Goal: Task Accomplishment & Management: Use online tool/utility

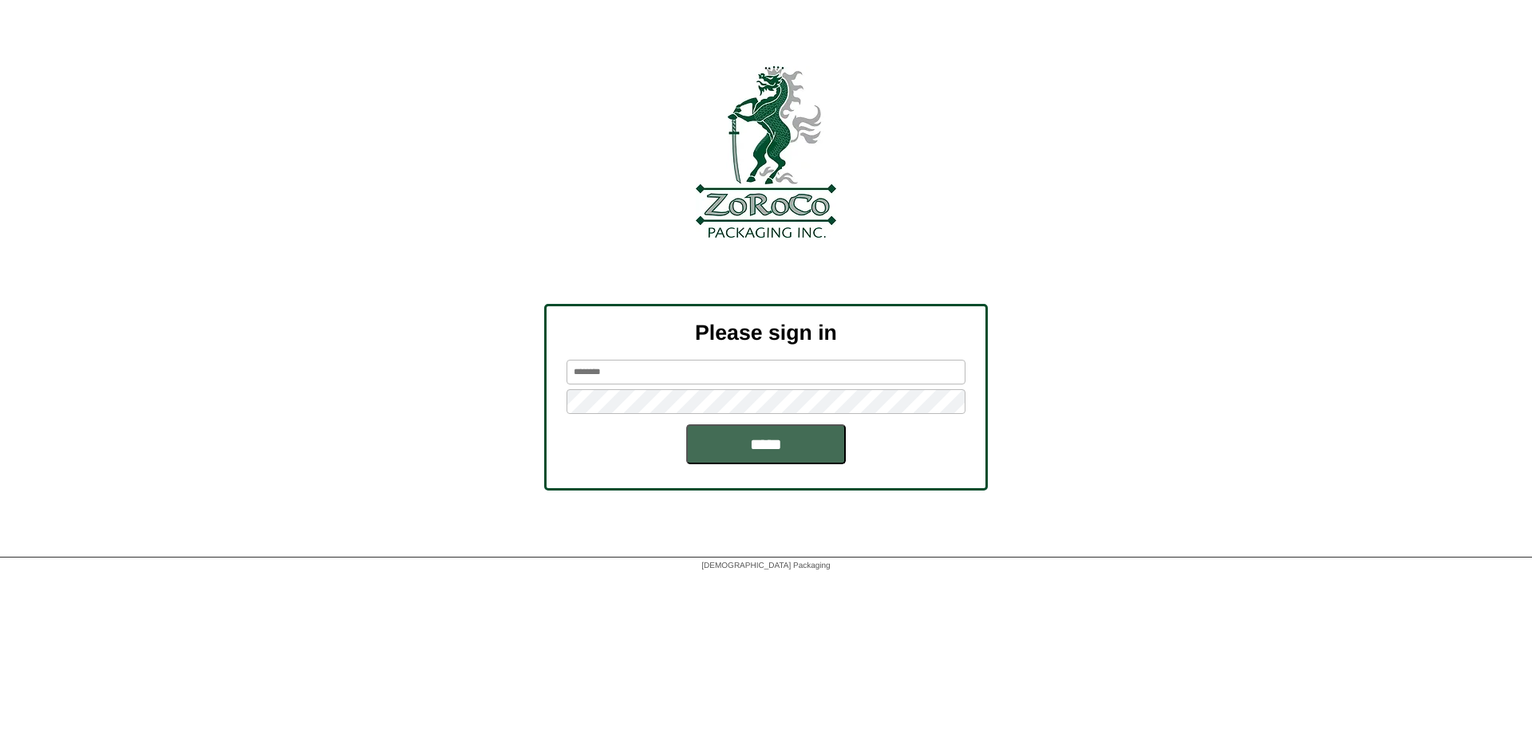
type input "******"
click at [751, 453] on input "*****" at bounding box center [766, 445] width 160 height 40
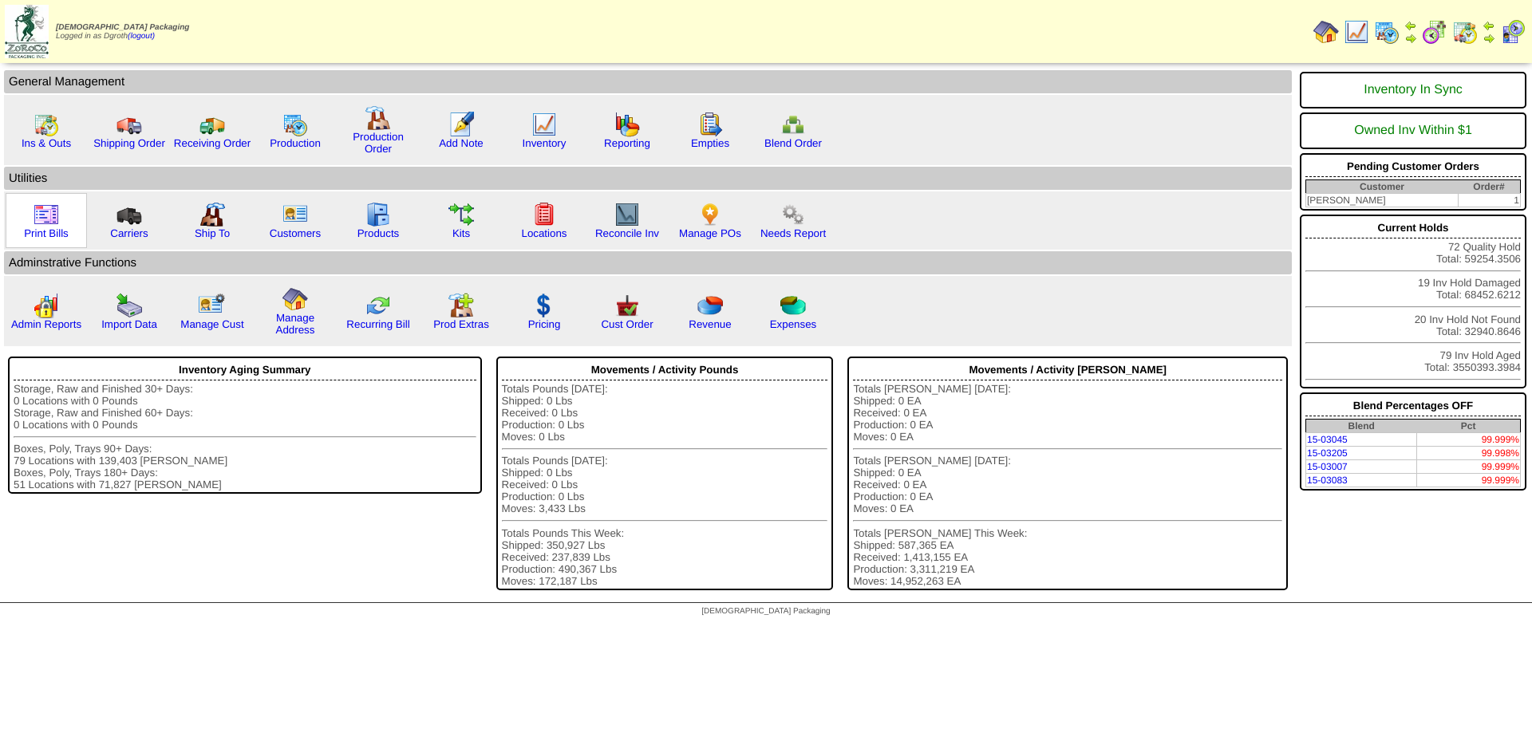
click at [44, 219] on img at bounding box center [47, 215] width 26 height 26
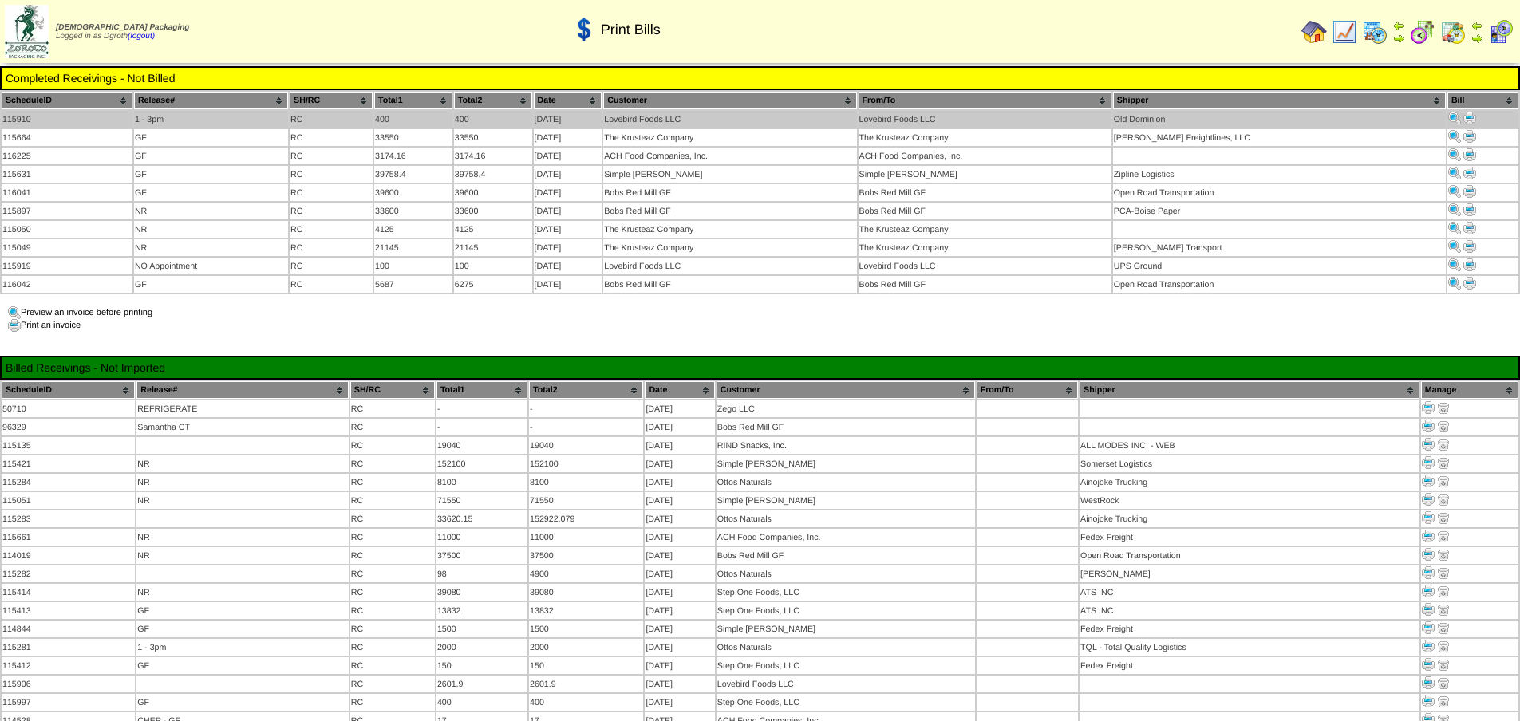
click at [1468, 118] on img at bounding box center [1470, 118] width 13 height 13
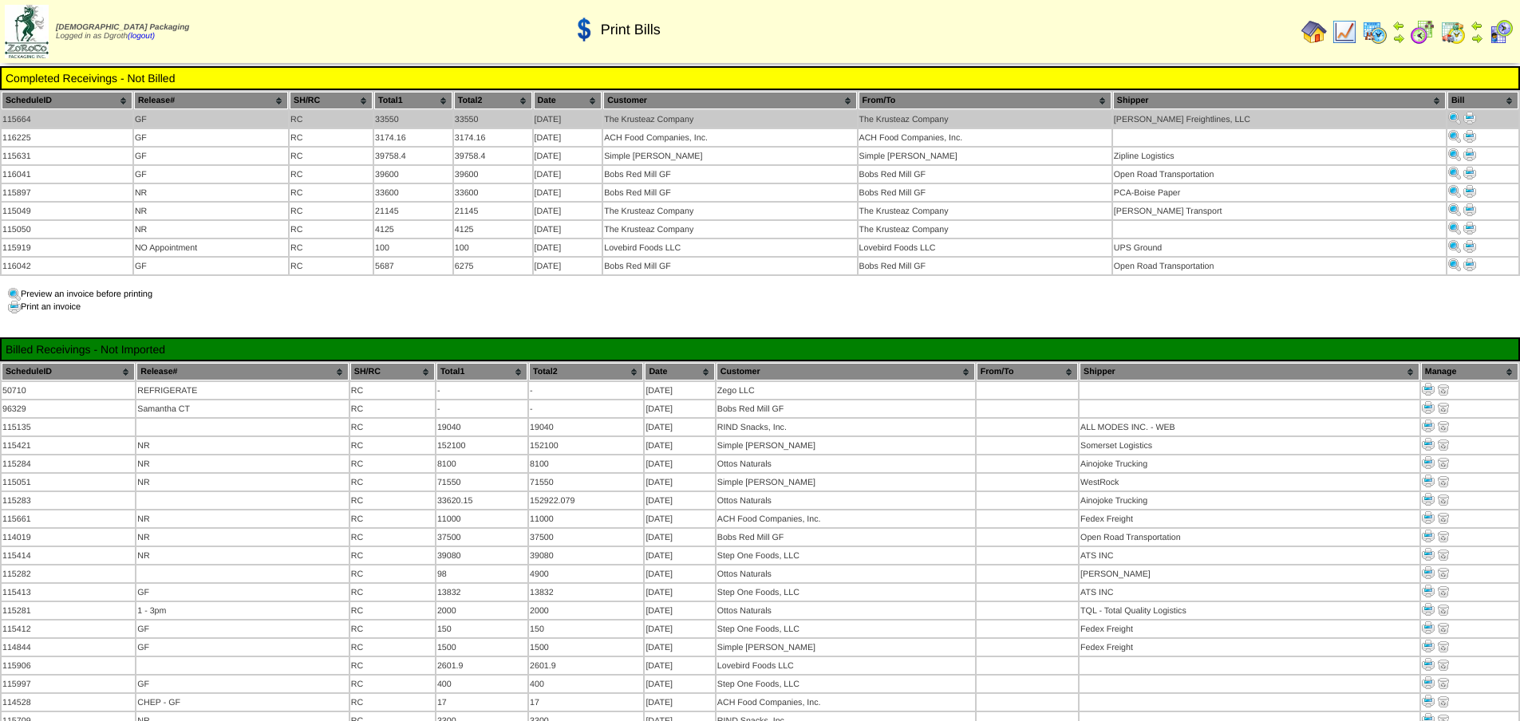
click at [1459, 115] on td at bounding box center [1483, 119] width 71 height 17
click at [1464, 113] on img at bounding box center [1470, 118] width 13 height 13
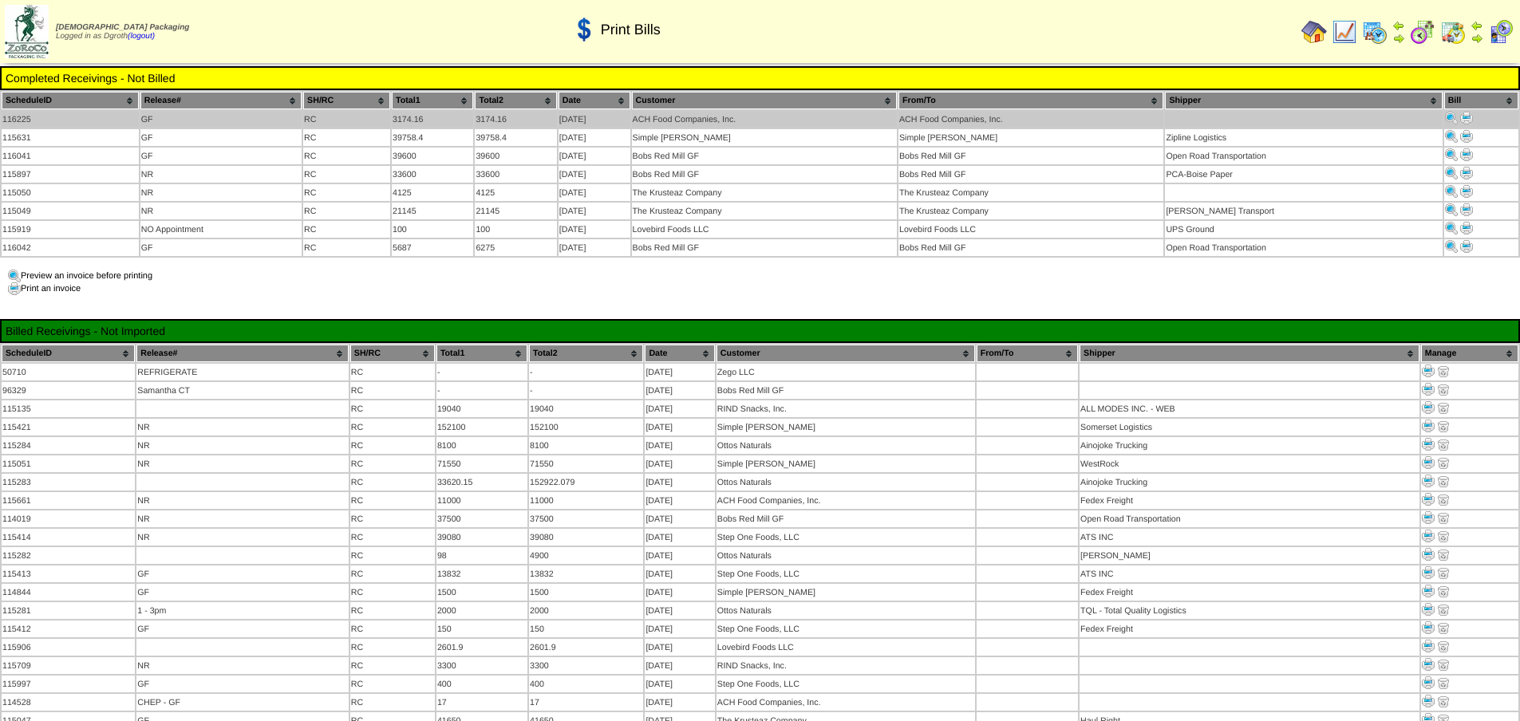
click at [1466, 114] on img at bounding box center [1466, 118] width 13 height 13
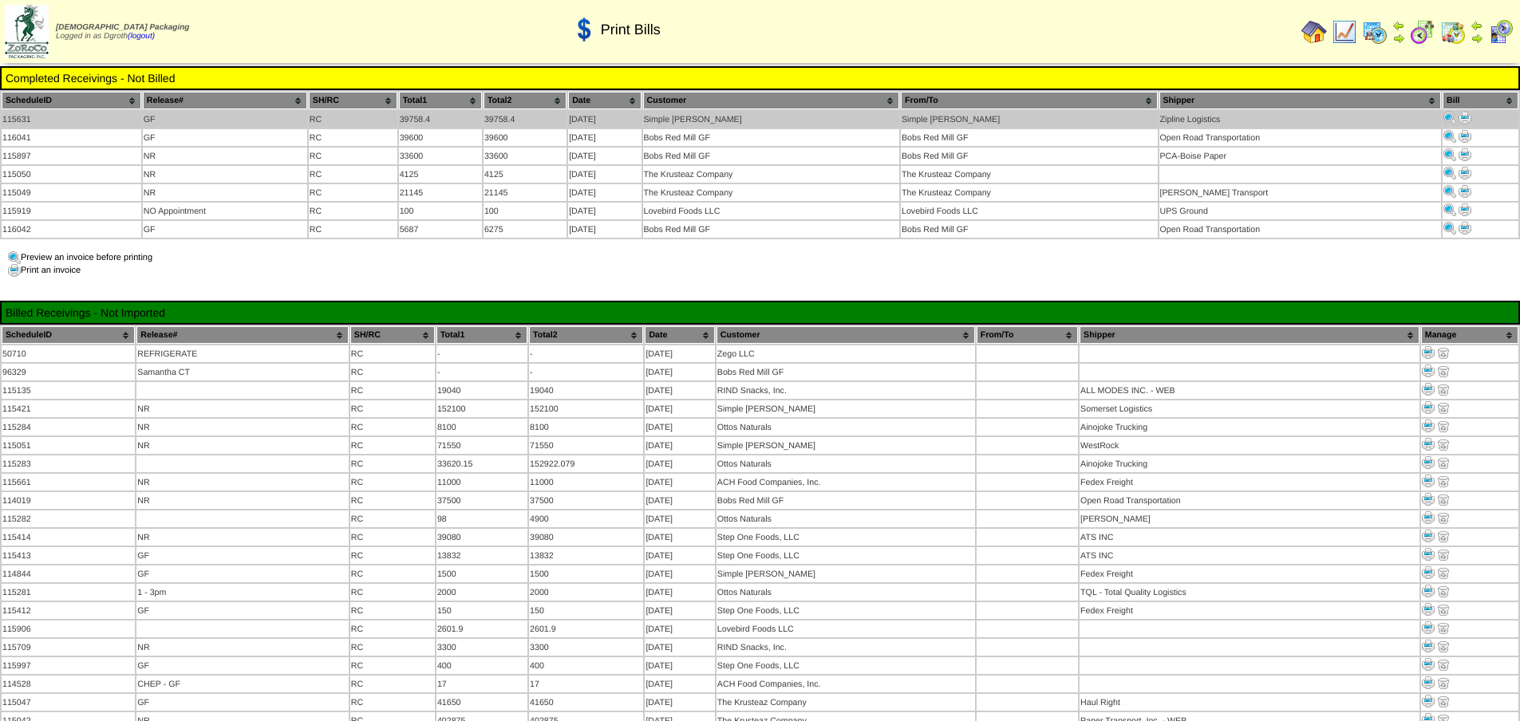
click at [1462, 116] on img at bounding box center [1465, 118] width 13 height 13
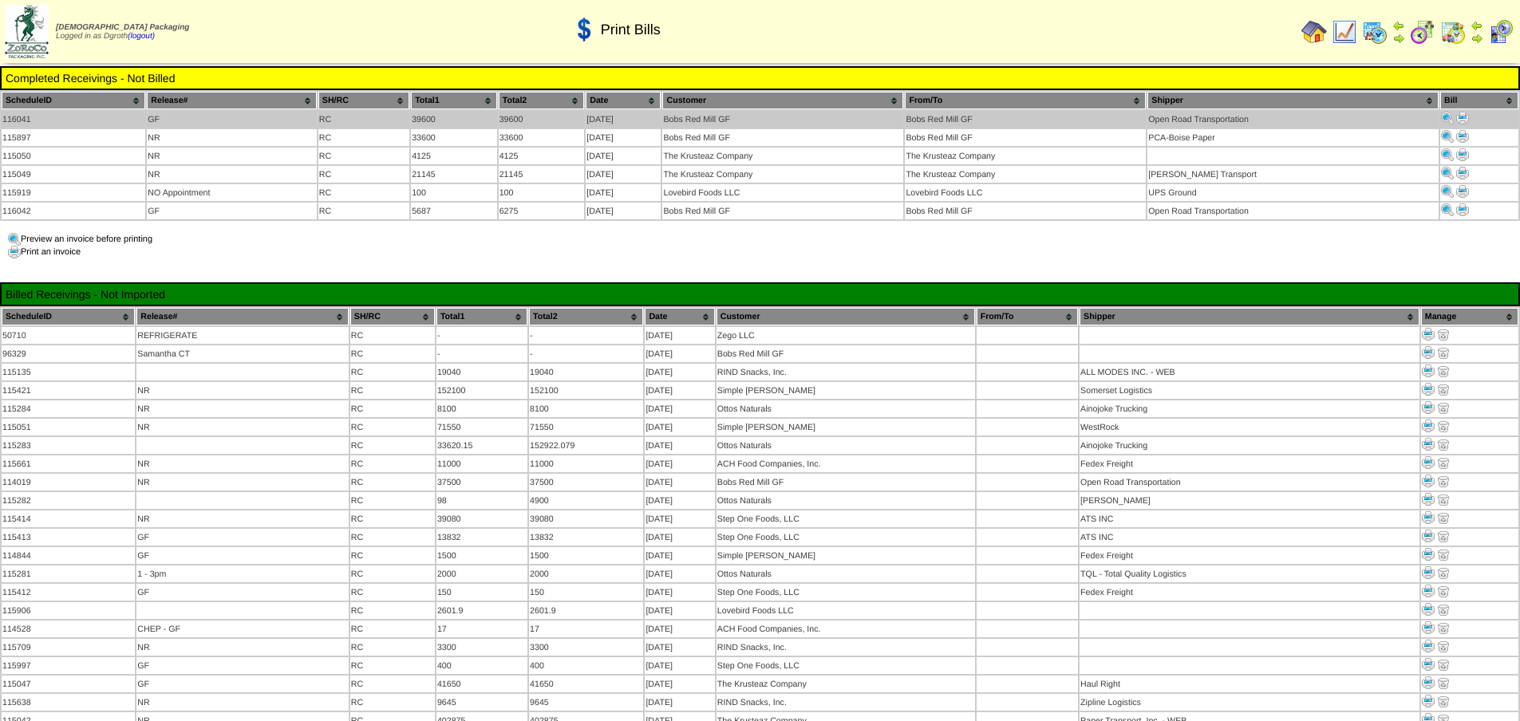
click at [1460, 118] on img at bounding box center [1462, 118] width 13 height 13
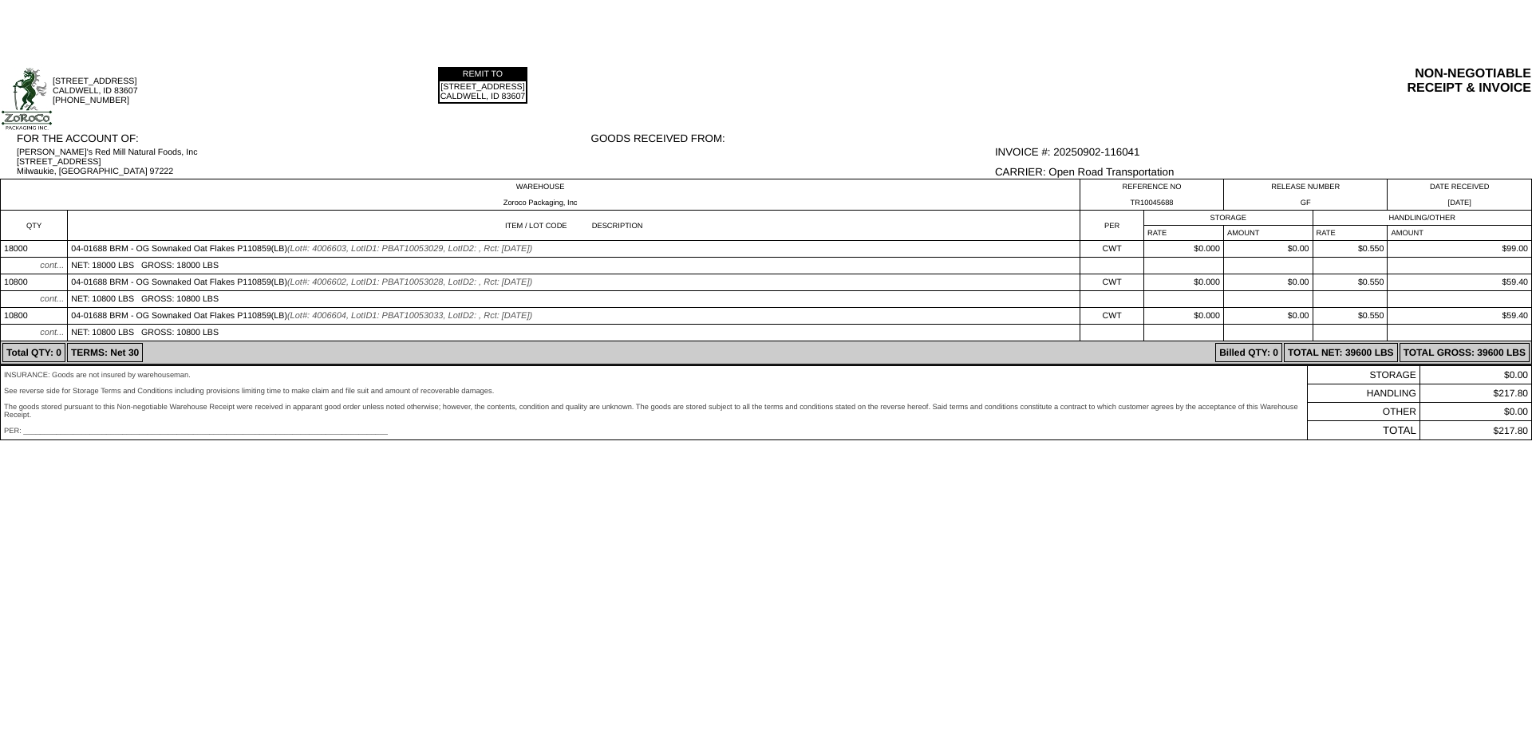
click at [1062, 95] on div "NON-NEGOTIABLE RECEIPT & INVOICE" at bounding box center [1215, 81] width 632 height 29
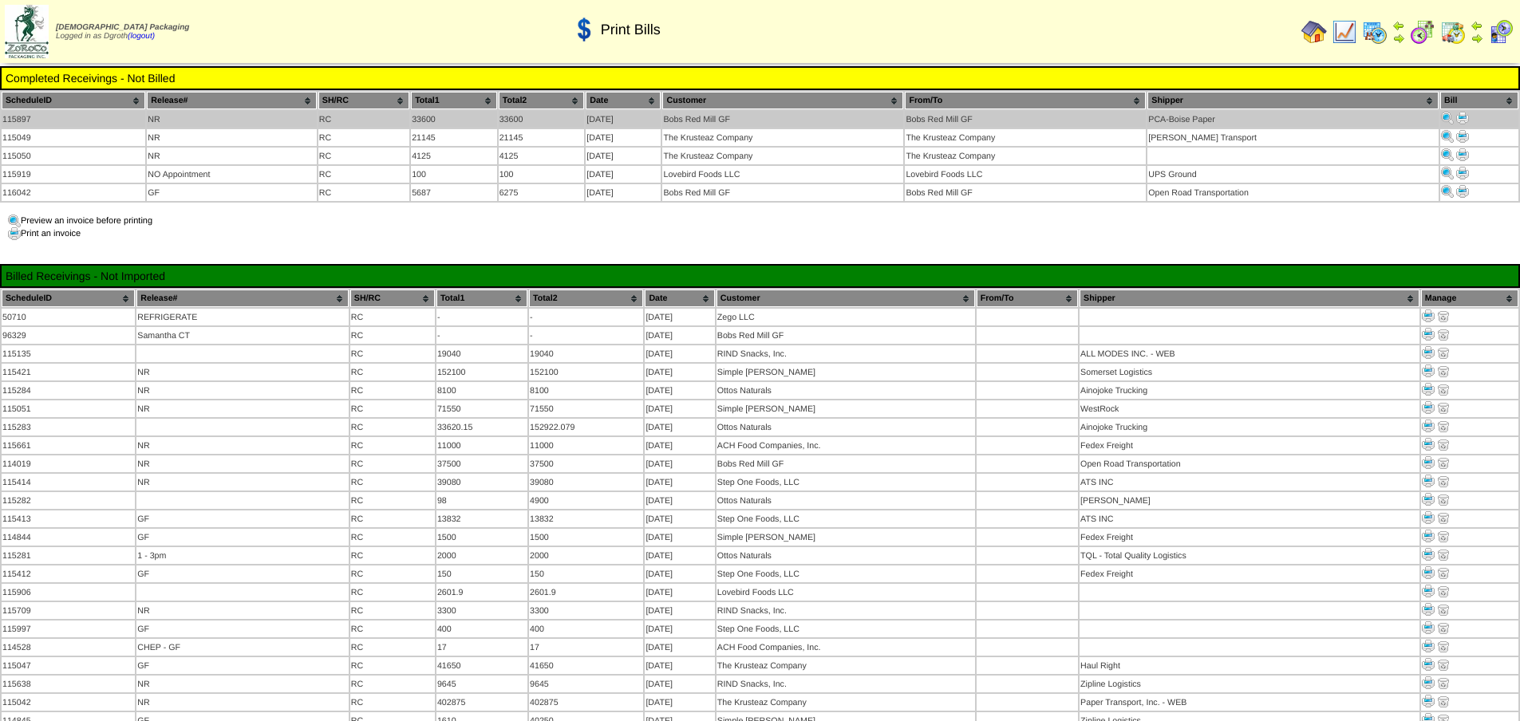
click at [1463, 116] on img at bounding box center [1462, 118] width 13 height 13
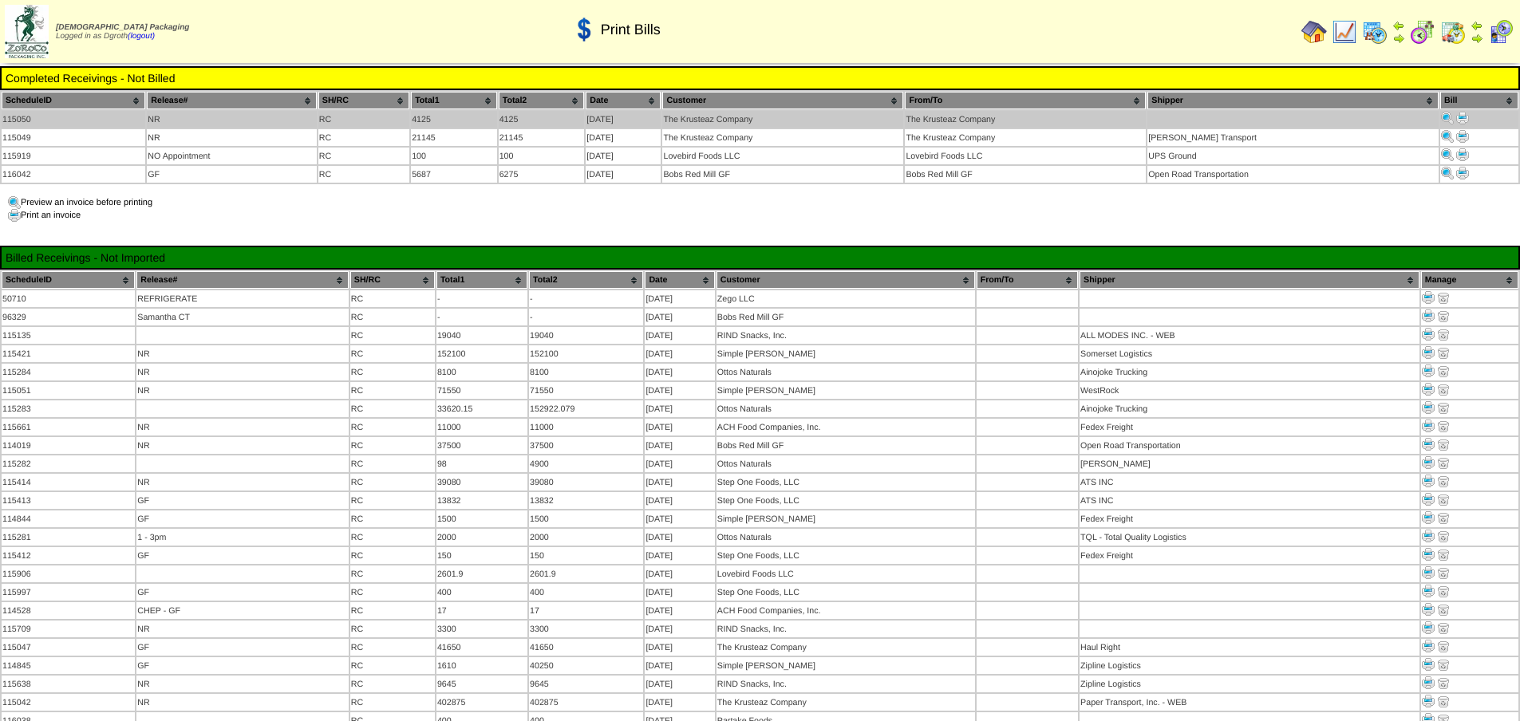
click at [1464, 116] on img at bounding box center [1462, 118] width 13 height 13
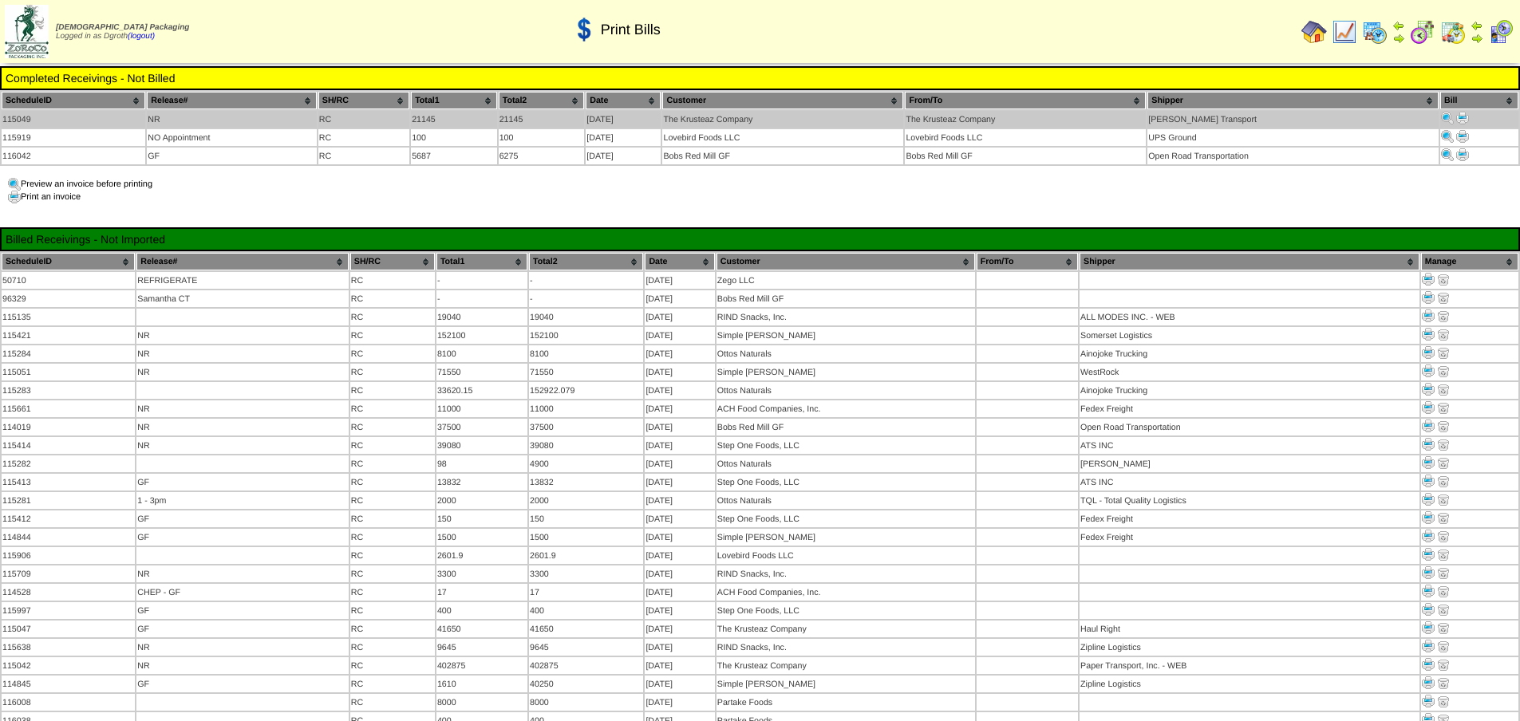
click at [1462, 117] on img at bounding box center [1462, 118] width 13 height 13
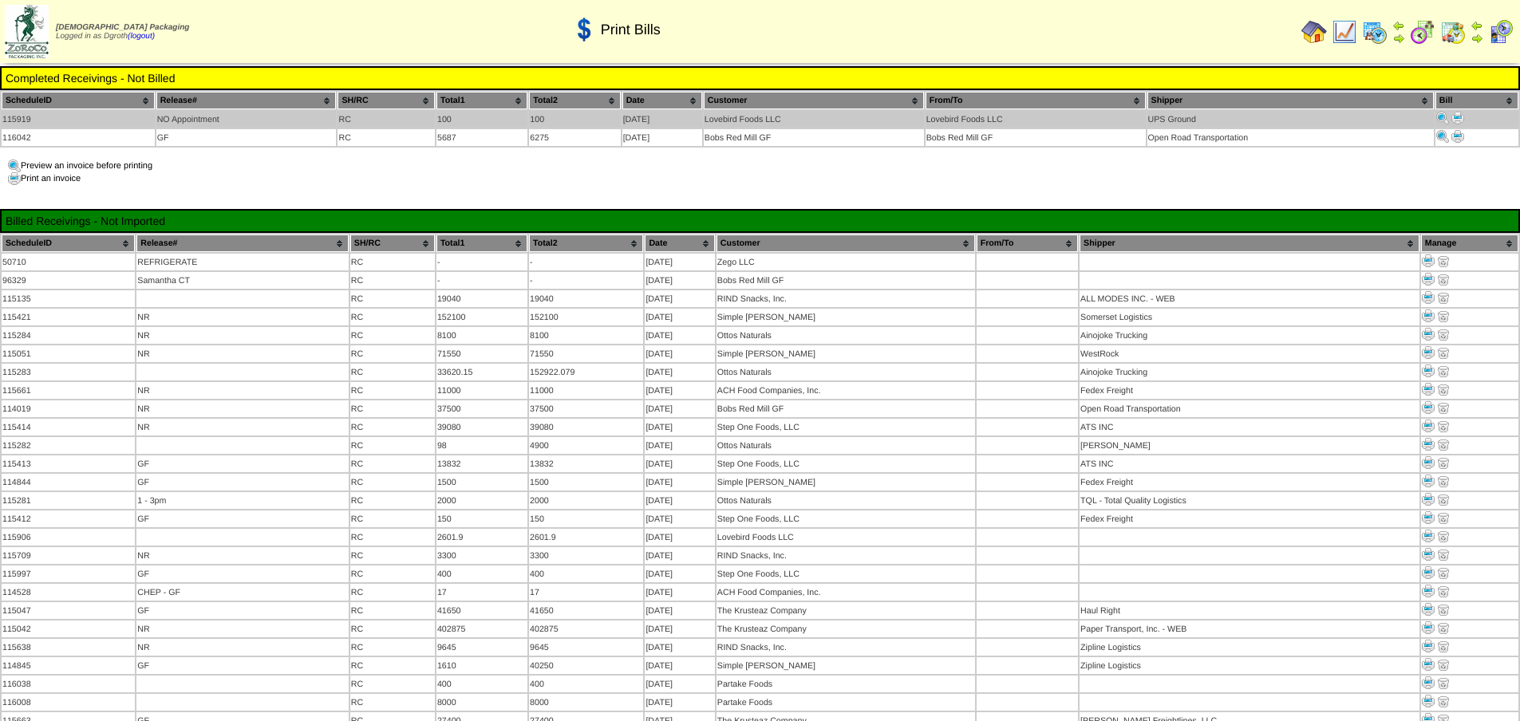
click at [1458, 115] on img at bounding box center [1458, 118] width 13 height 13
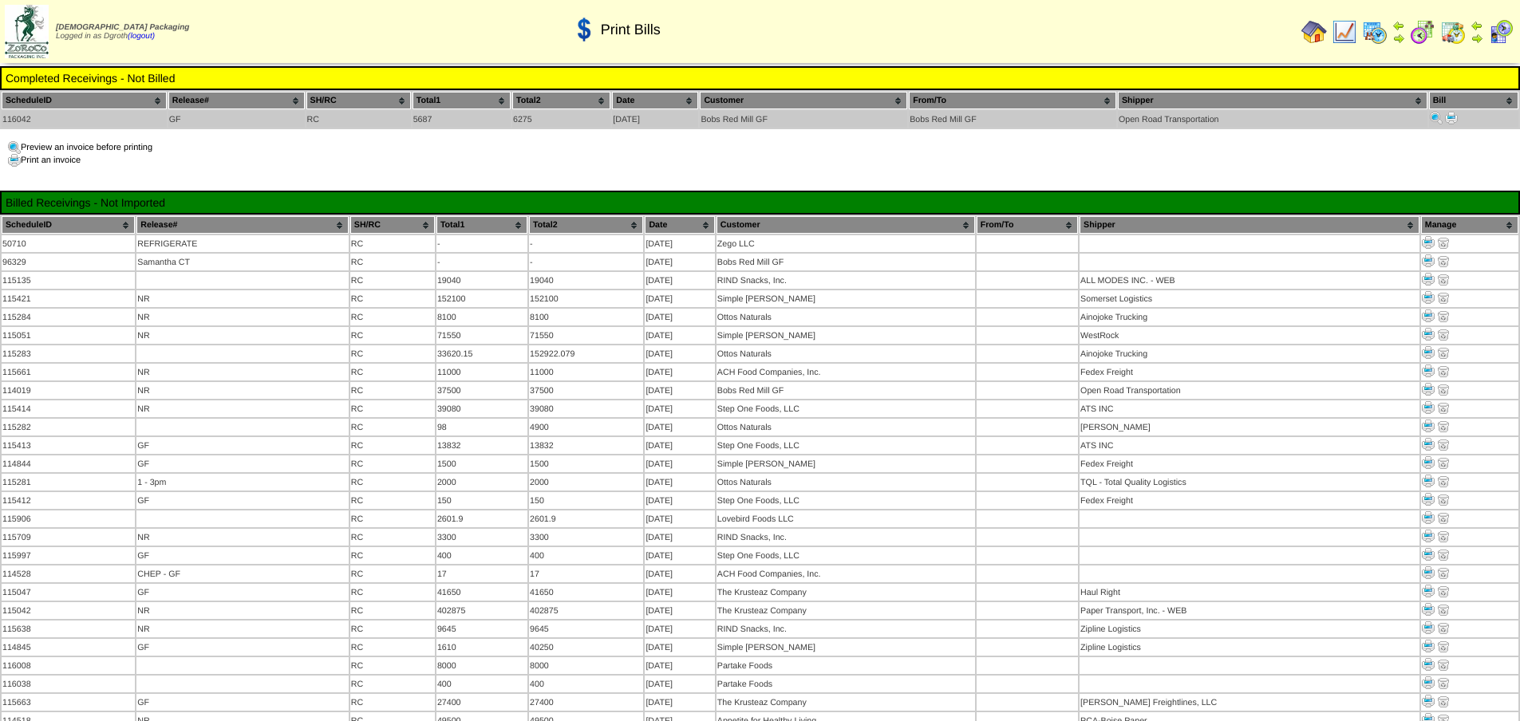
click at [1450, 118] on img at bounding box center [1451, 118] width 13 height 13
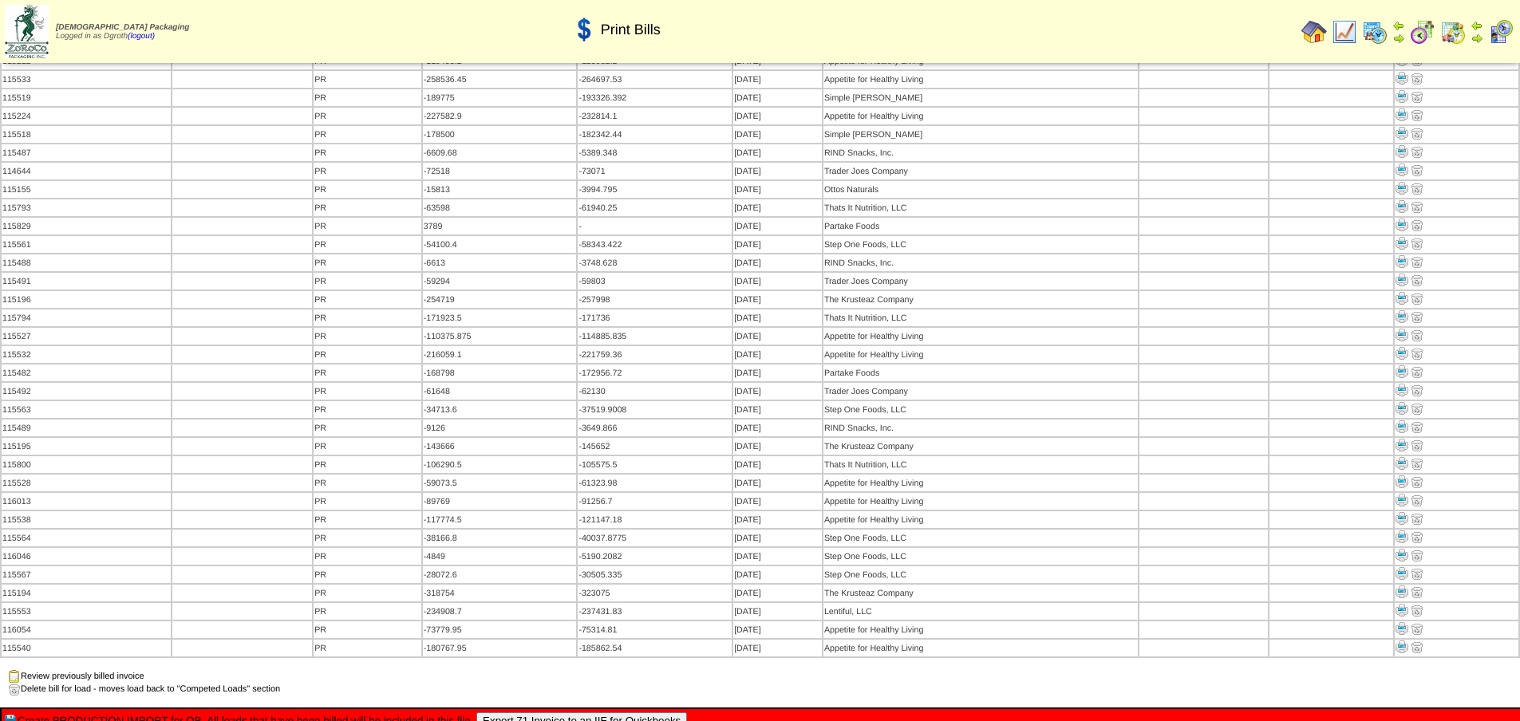
scroll to position [2159, 0]
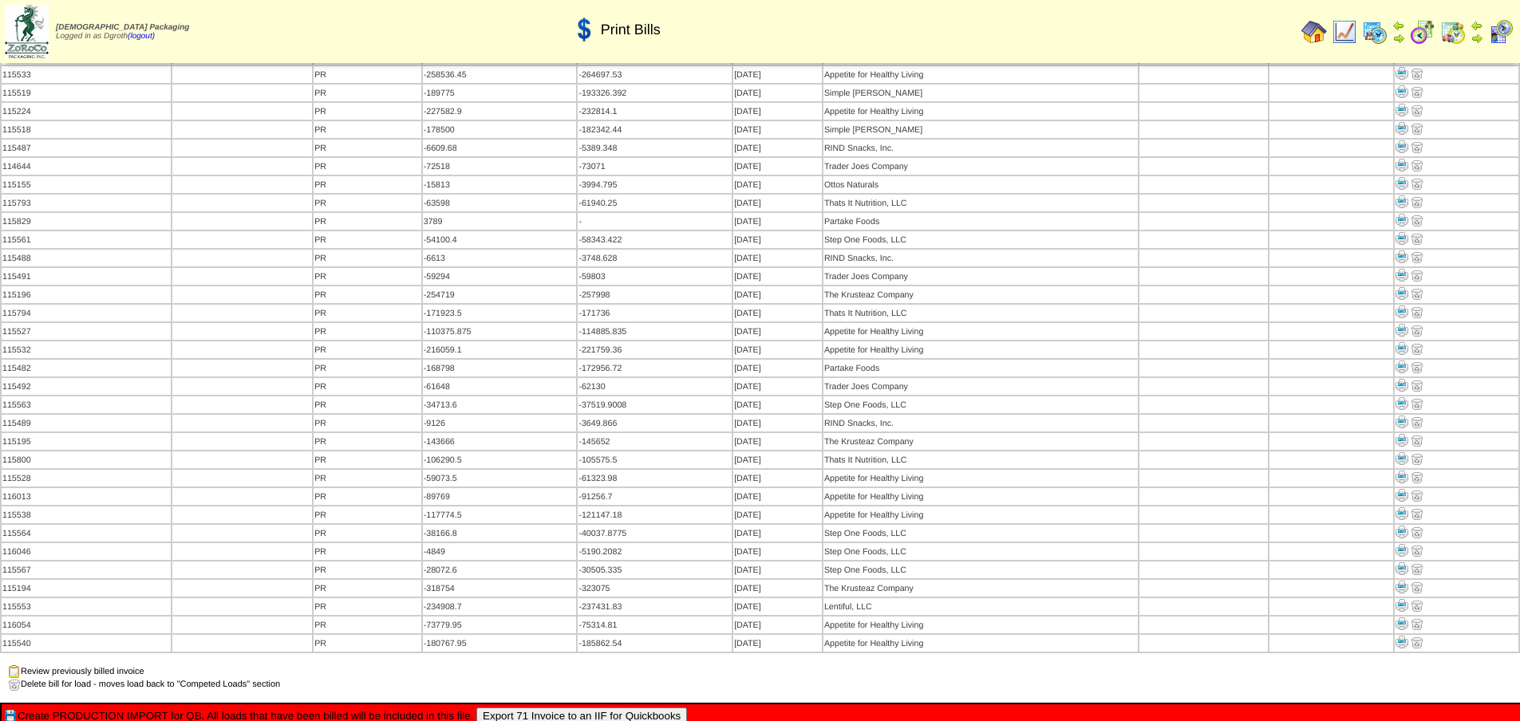
click at [598, 708] on button "Export 71 Invoice to an IIF for Quickbooks" at bounding box center [581, 716] width 211 height 17
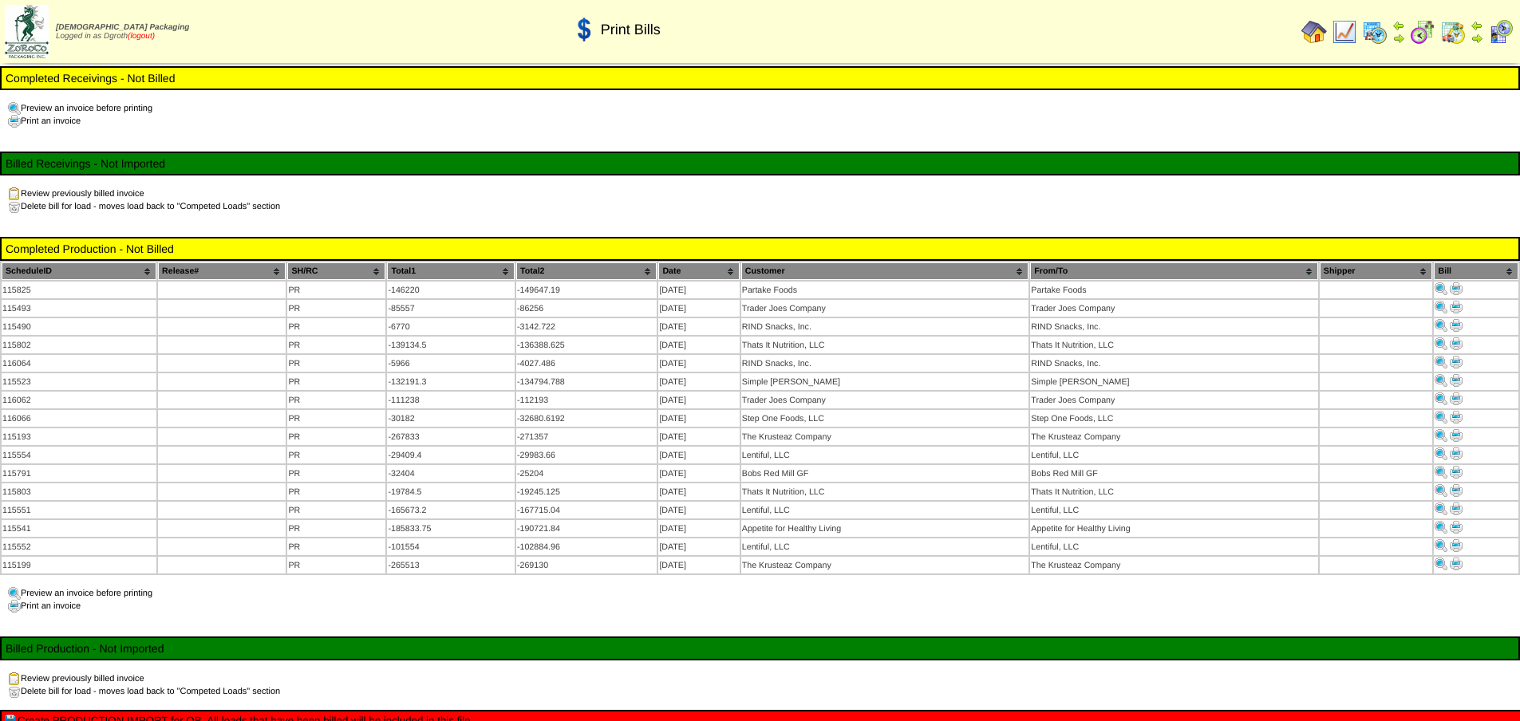
click at [152, 33] on link "(logout)" at bounding box center [141, 36] width 27 height 9
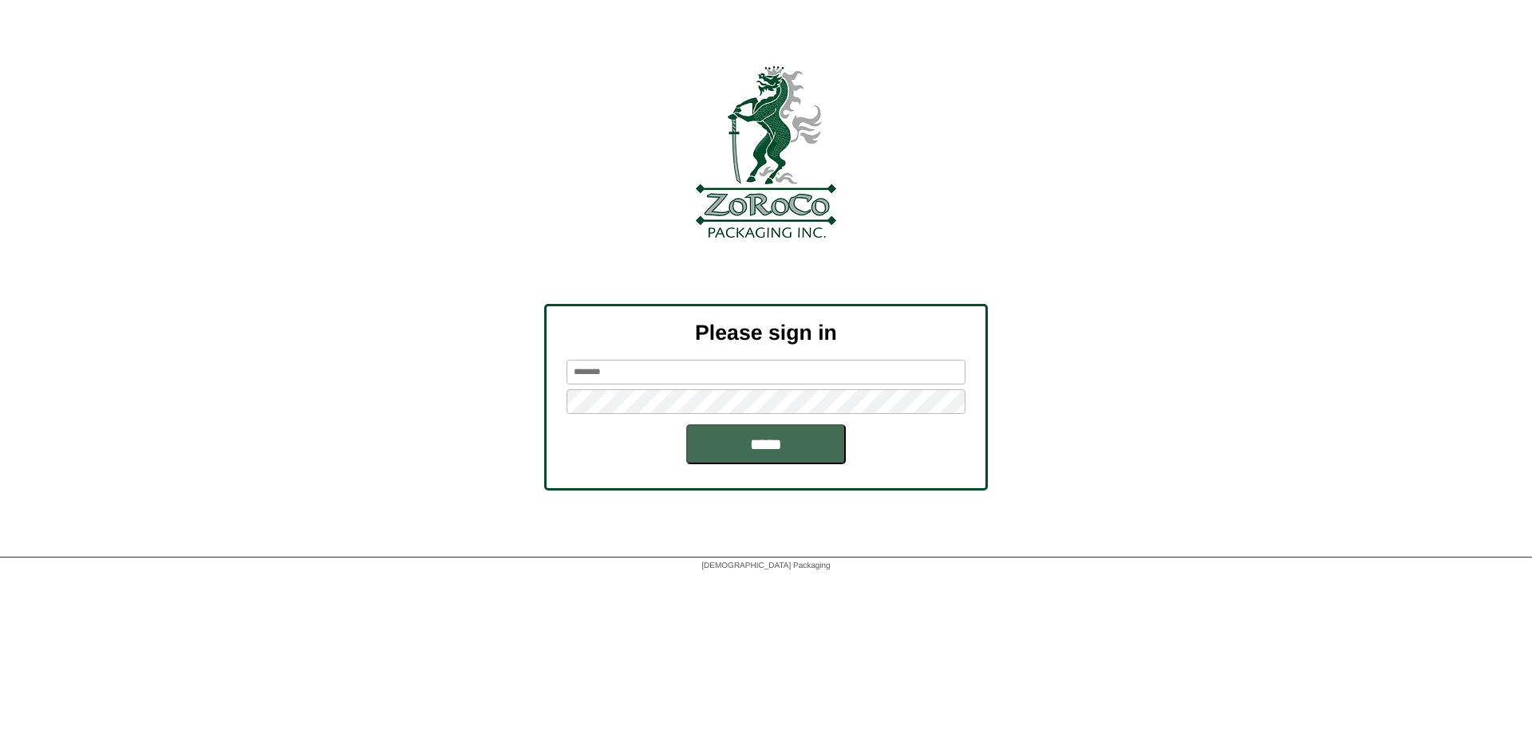
type input "******"
drag, startPoint x: 775, startPoint y: 444, endPoint x: 775, endPoint y: 453, distance: 9.6
click at [776, 446] on input "*****" at bounding box center [766, 445] width 160 height 40
